Goal: Information Seeking & Learning: Learn about a topic

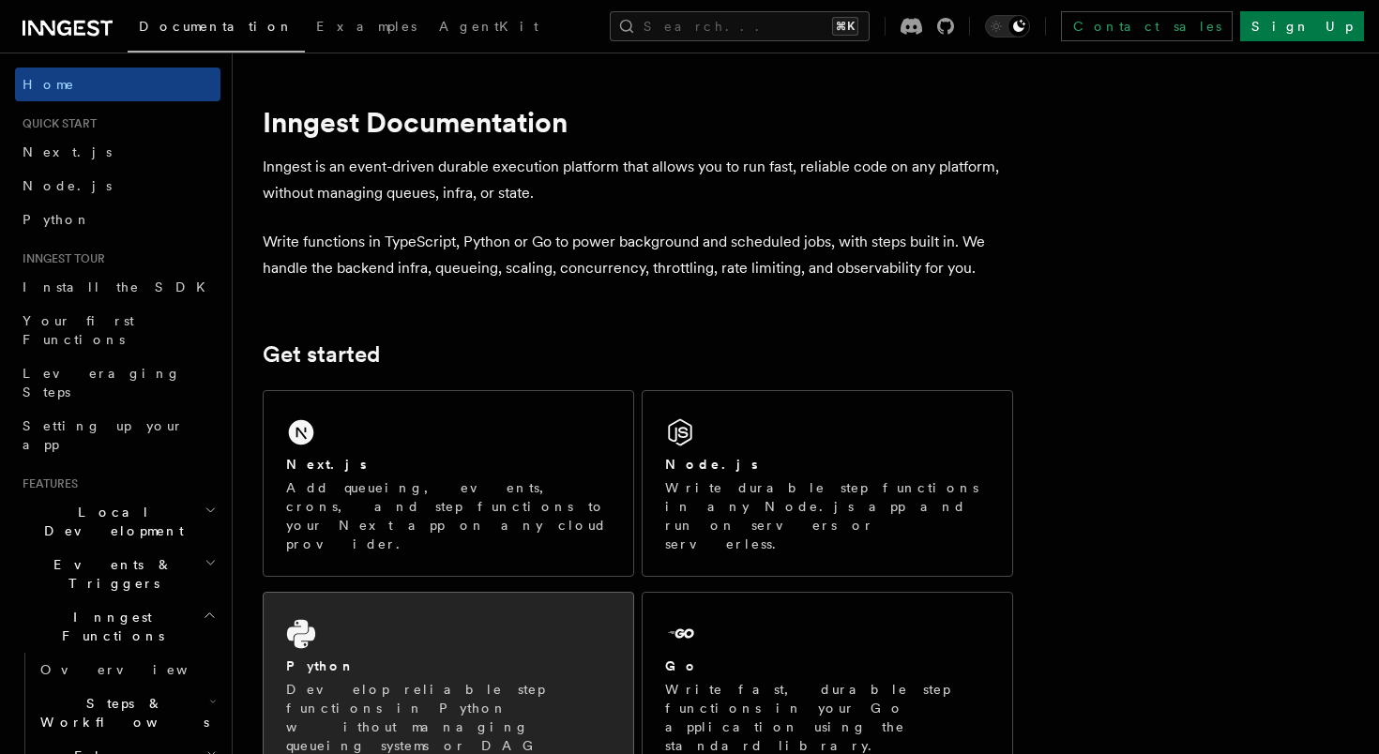
click at [479, 657] on div "Python" at bounding box center [448, 667] width 325 height 20
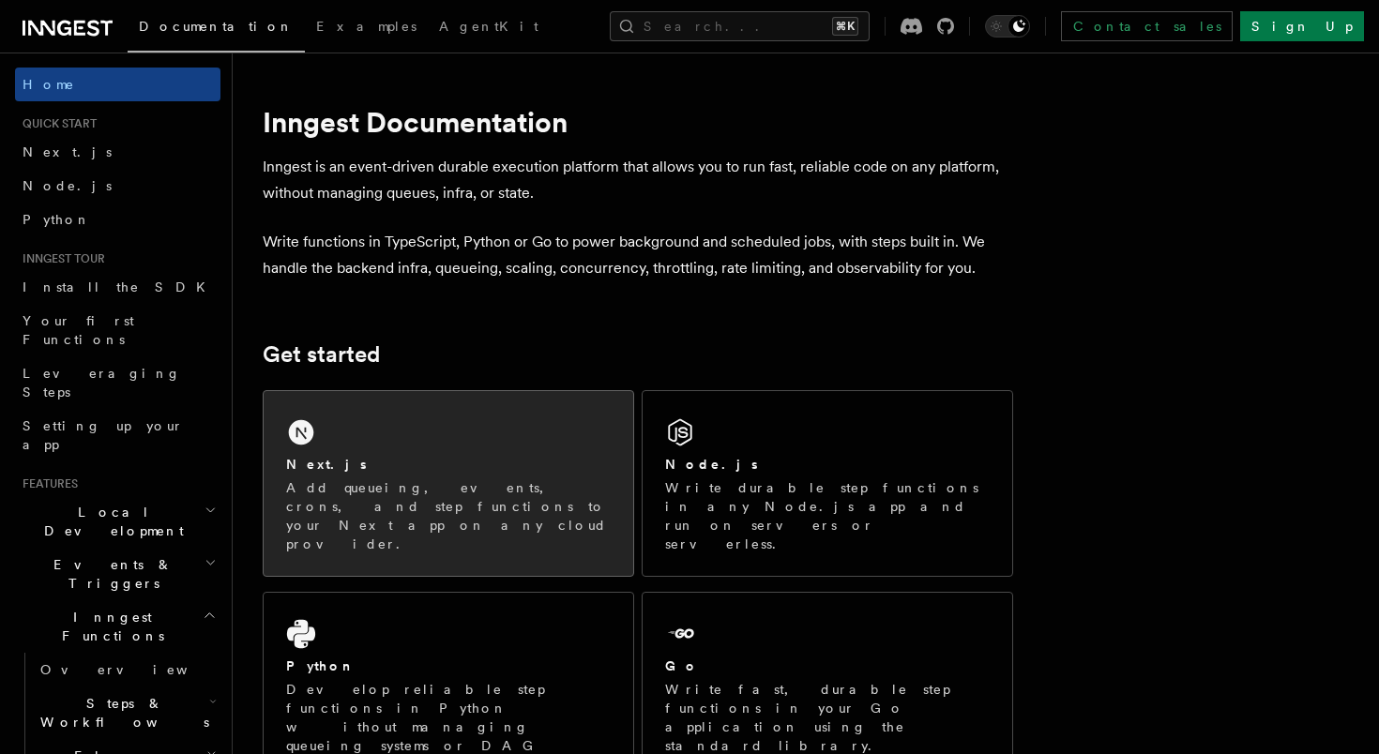
click at [370, 476] on div "Next.js Add queueing, events, crons, and step functions to your Next app on any…" at bounding box center [448, 504] width 325 height 98
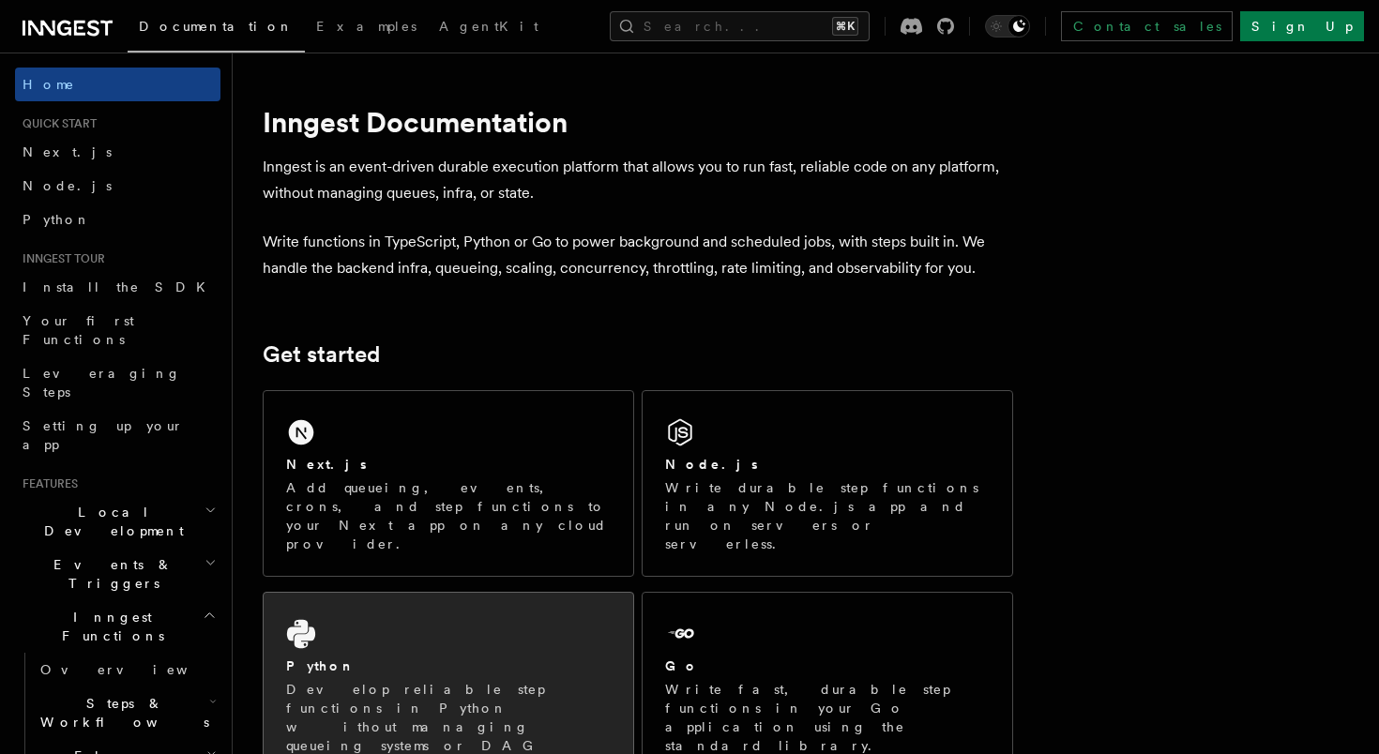
click at [409, 611] on div "Python Develop reliable step functions in Python without managing queueing syst…" at bounding box center [449, 695] width 370 height 204
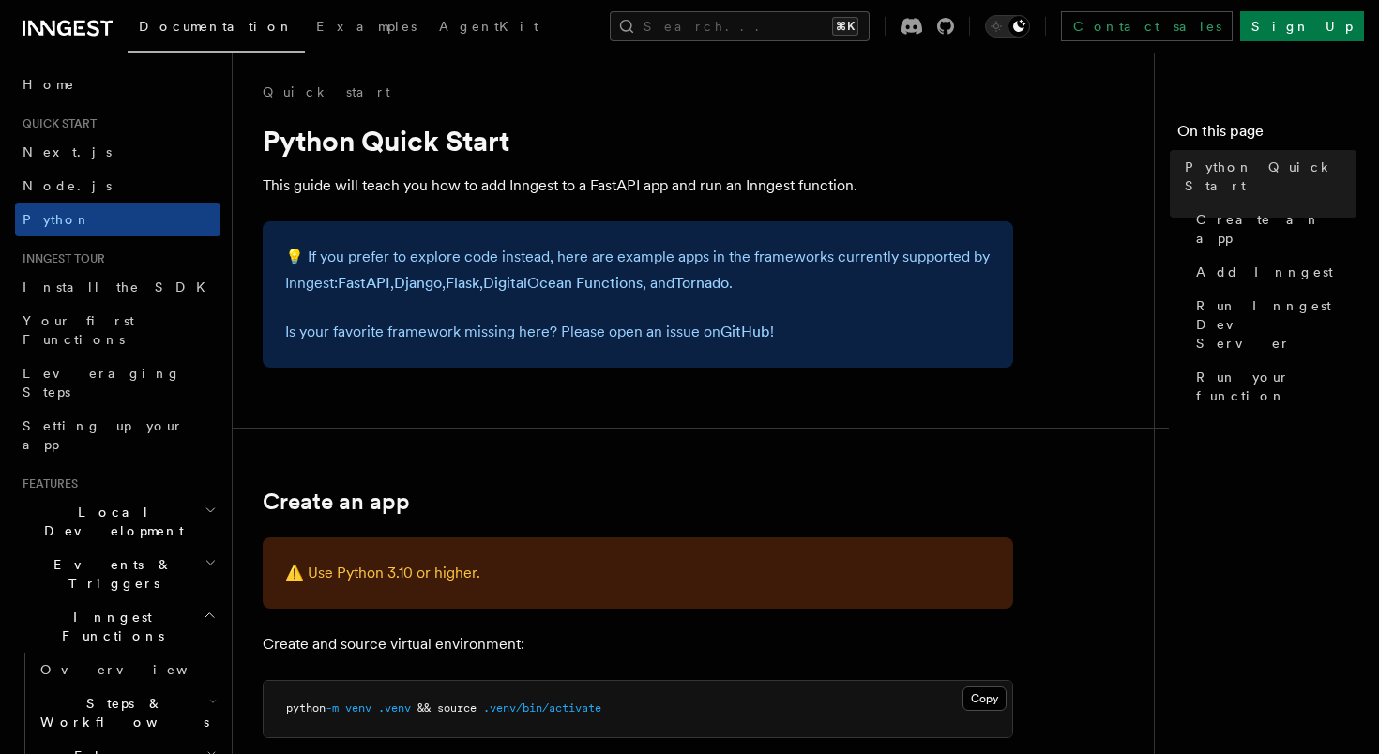
scroll to position [6, 0]
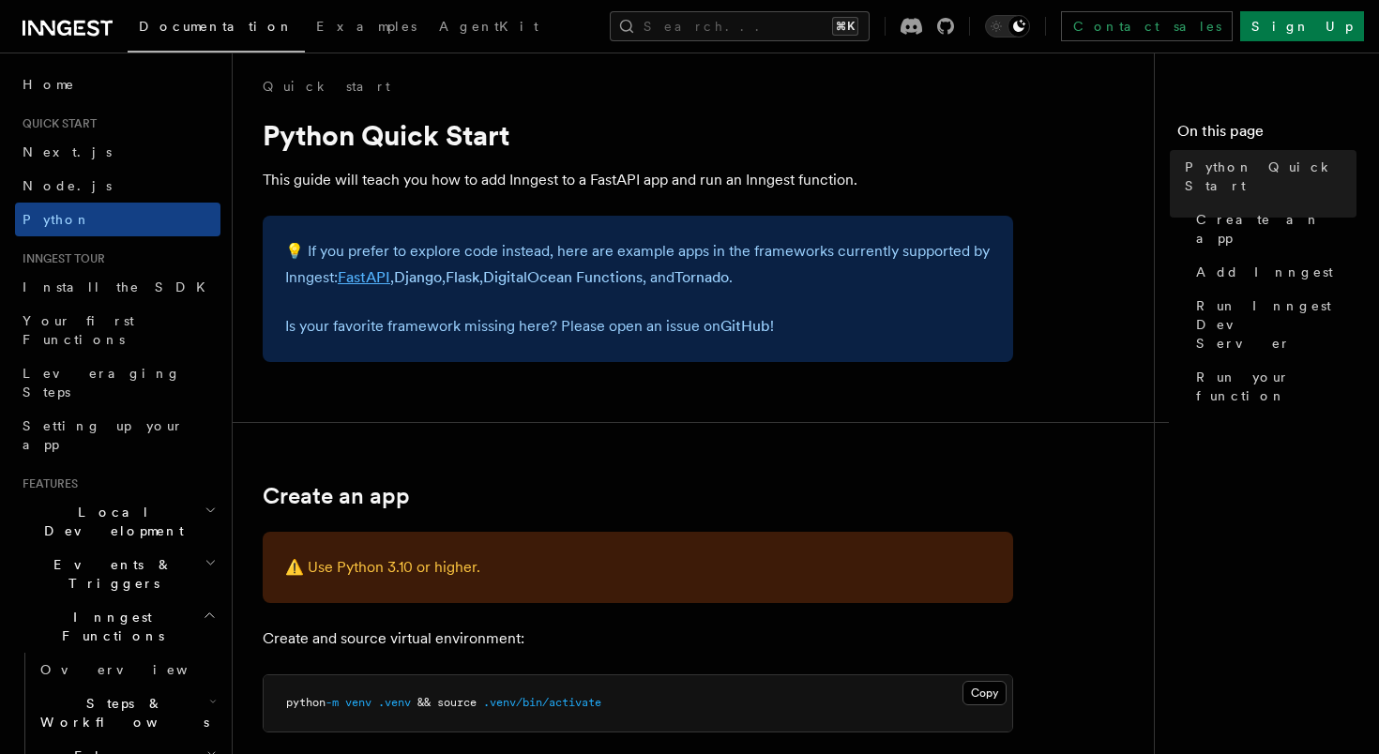
click at [380, 276] on link "FastAPI" at bounding box center [364, 277] width 53 height 18
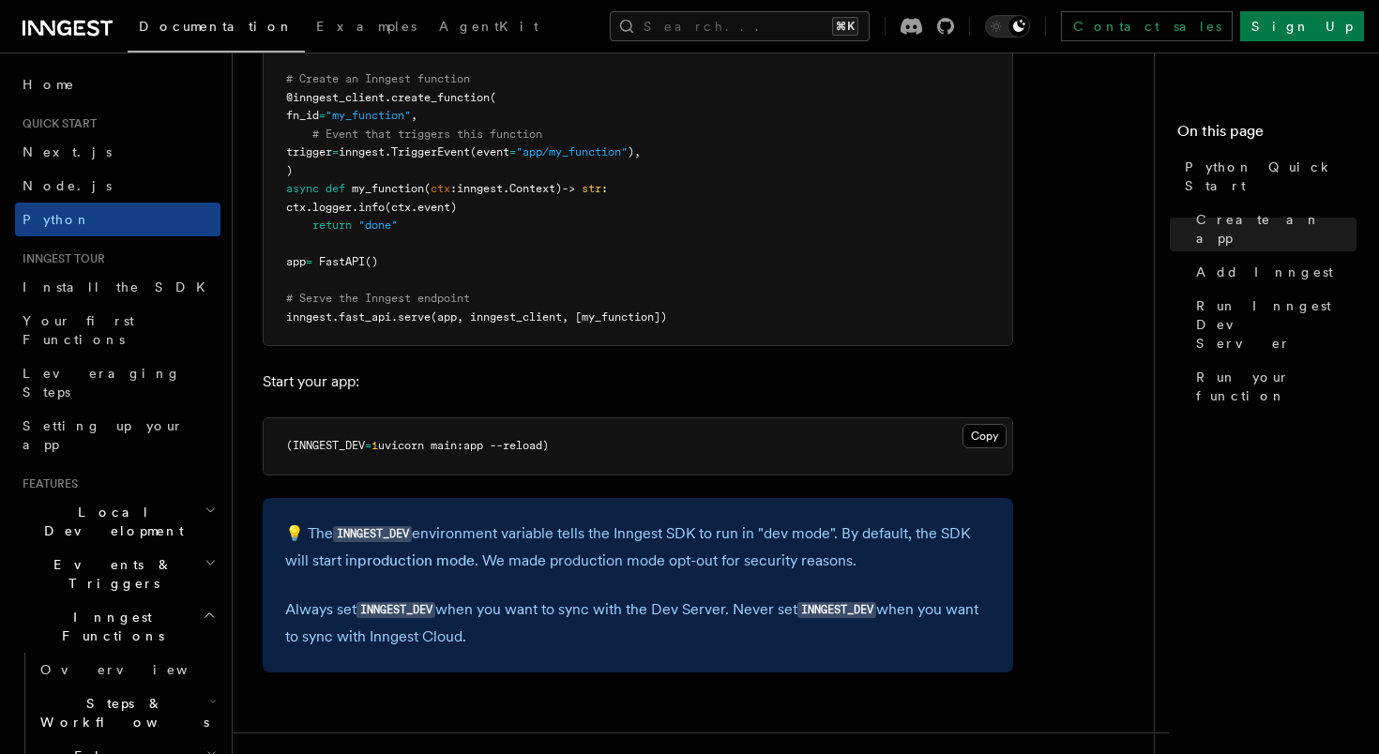
scroll to position [1588, 0]
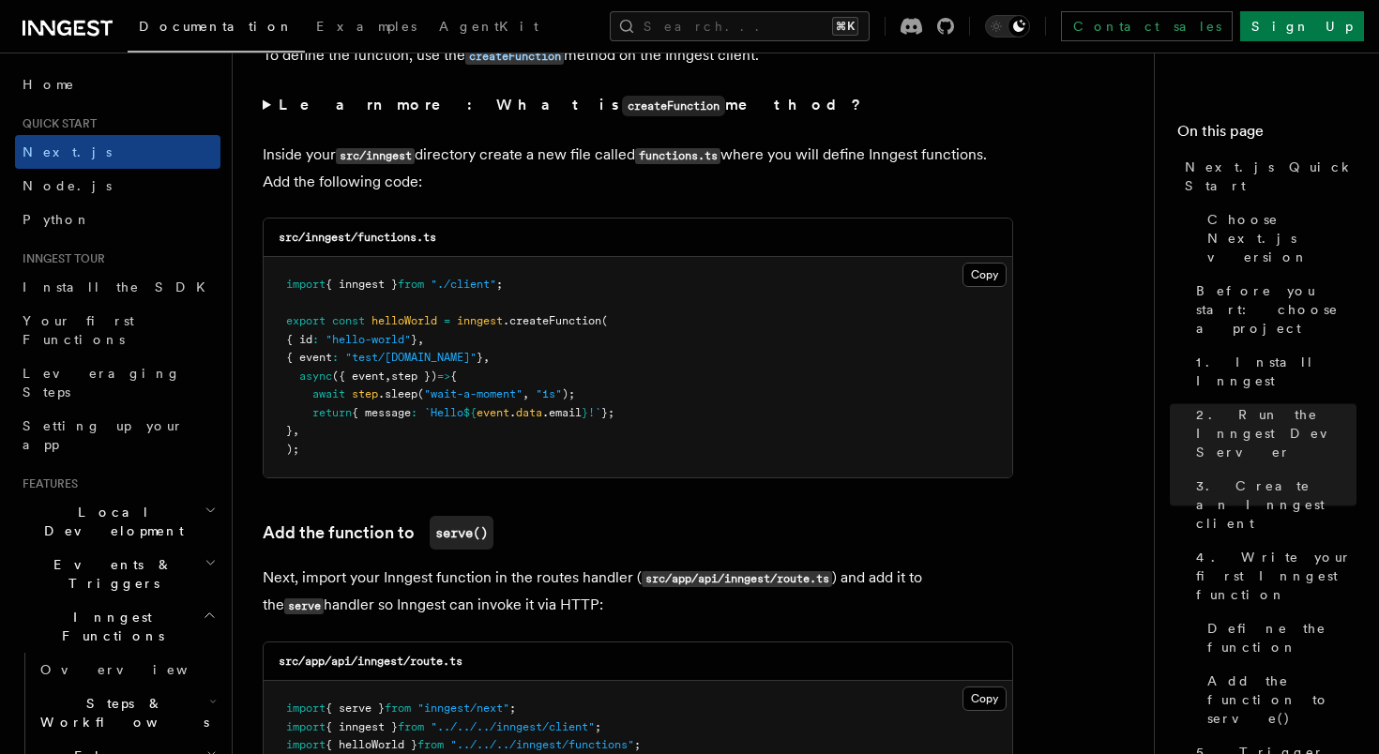
scroll to position [3658, 0]
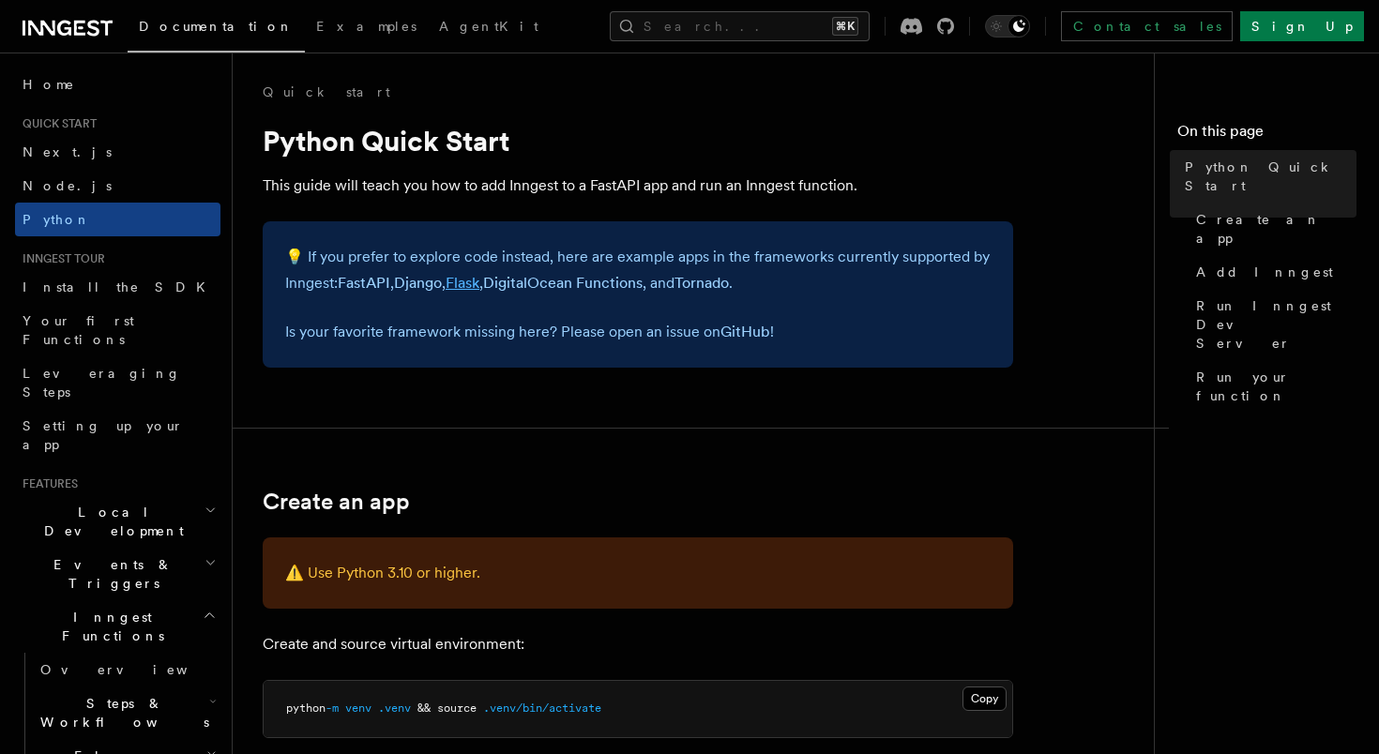
click at [467, 289] on link "Flask" at bounding box center [463, 283] width 34 height 18
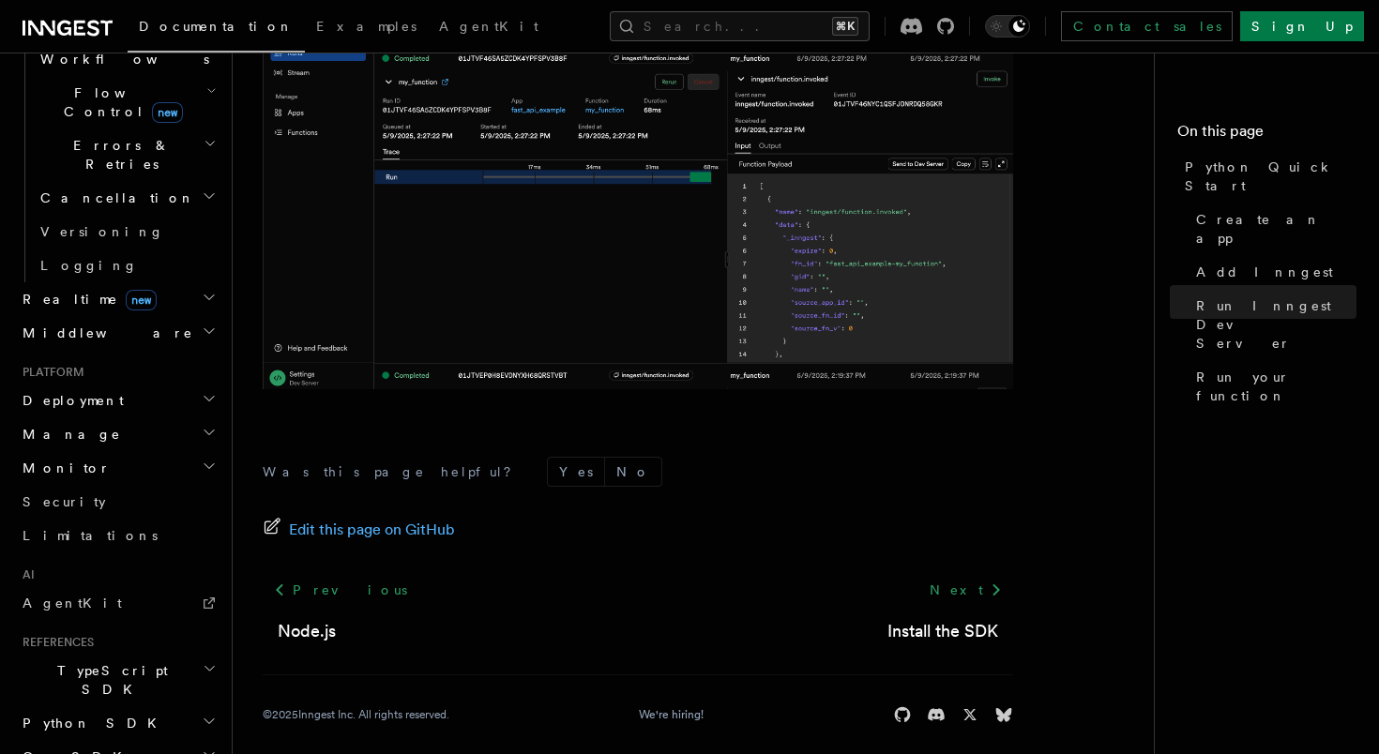
scroll to position [668, 0]
click at [192, 702] on h2 "Python SDK" at bounding box center [117, 719] width 205 height 34
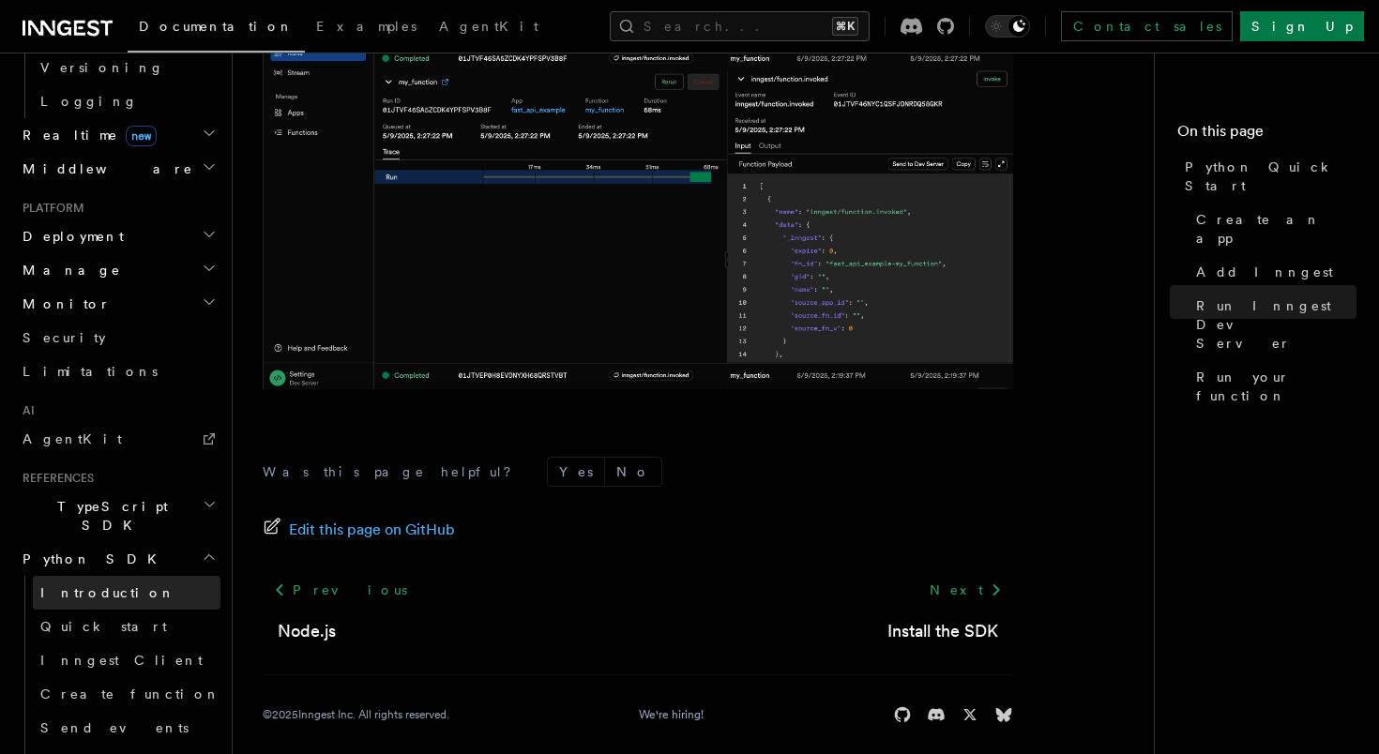
scroll to position [882, 0]
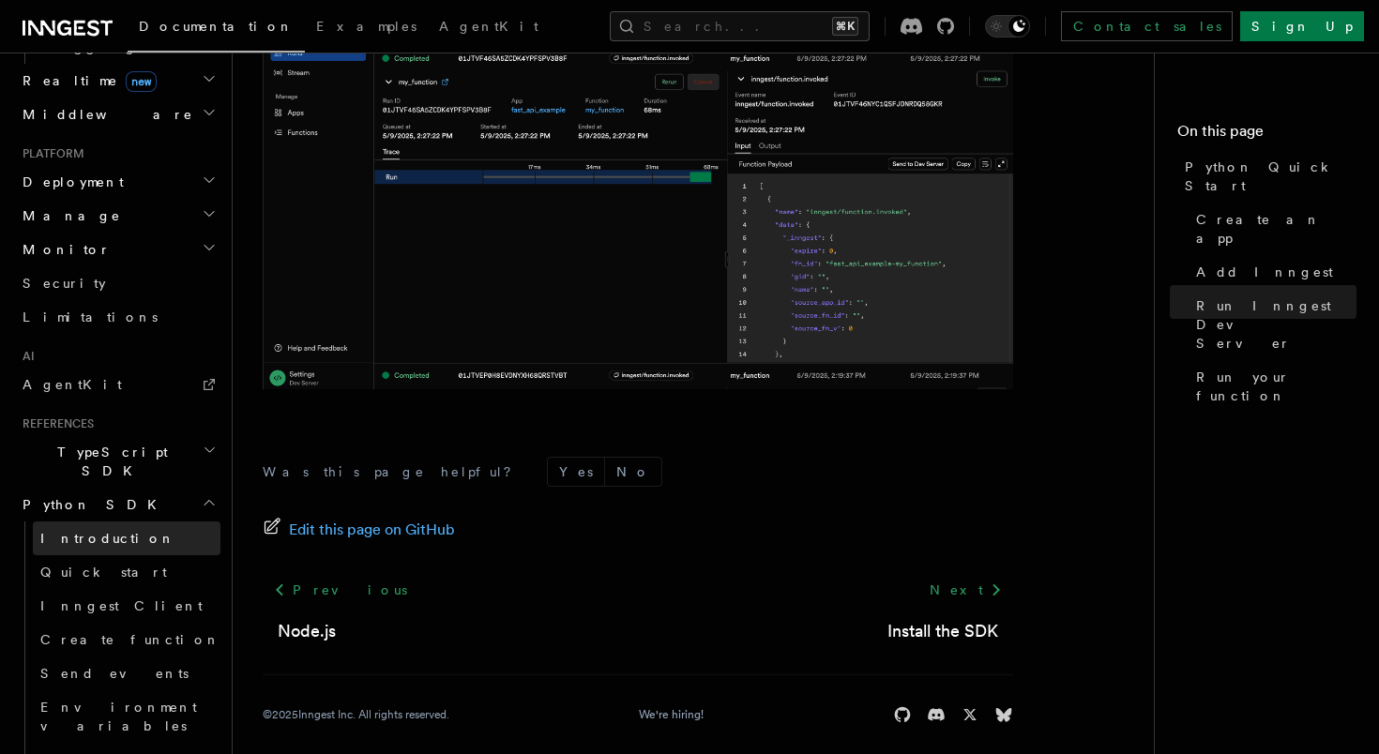
click at [150, 521] on link "Introduction" at bounding box center [127, 538] width 188 height 34
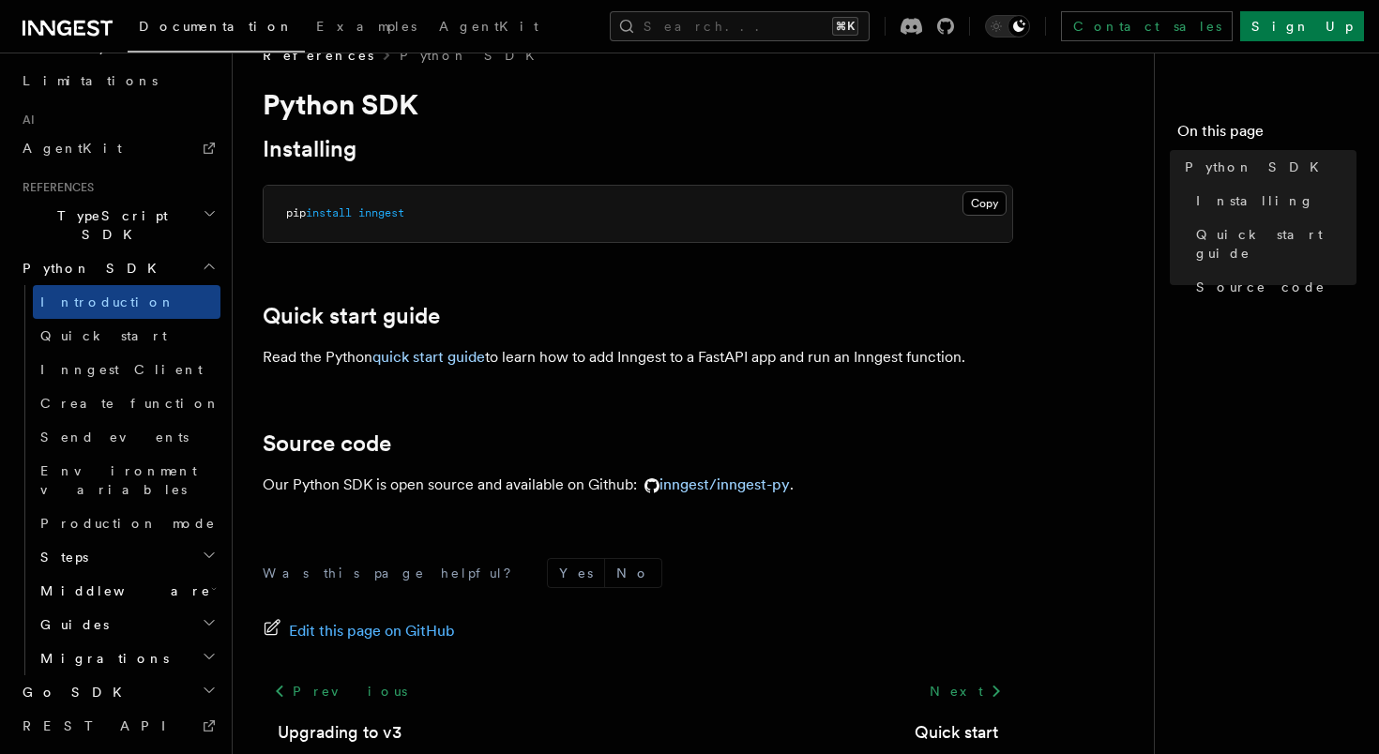
scroll to position [38, 0]
click at [396, 357] on link "quick start guide" at bounding box center [428, 356] width 113 height 18
